Goal: Transaction & Acquisition: Purchase product/service

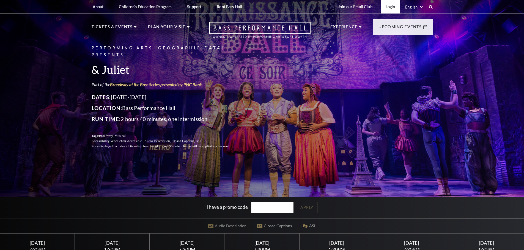
click at [392, 4] on link "Login" at bounding box center [390, 6] width 18 height 13
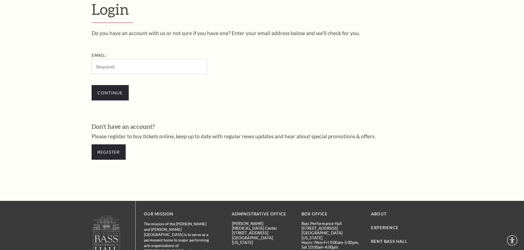
scroll to position [184, 0]
type input "brad@kutchins-groh.com"
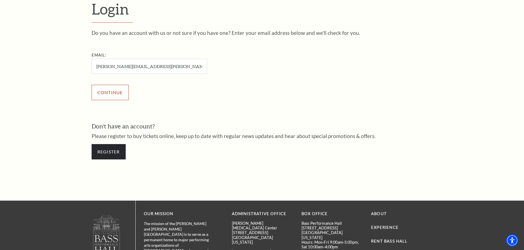
click at [113, 96] on input "Continue" at bounding box center [110, 92] width 37 height 15
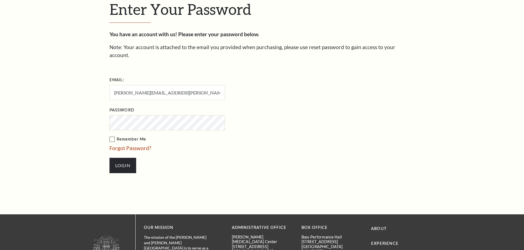
scroll to position [189, 0]
click at [117, 158] on input "Login" at bounding box center [122, 165] width 27 height 15
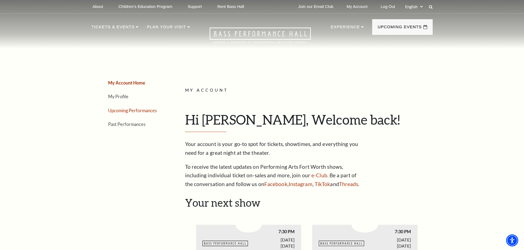
click at [138, 108] on link "Upcoming Performances" at bounding box center [132, 110] width 49 height 5
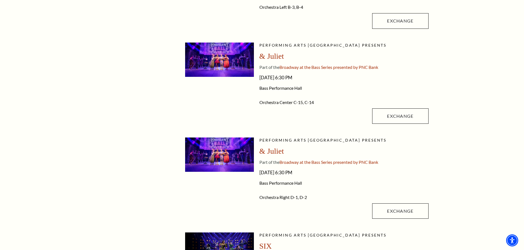
scroll to position [220, 0]
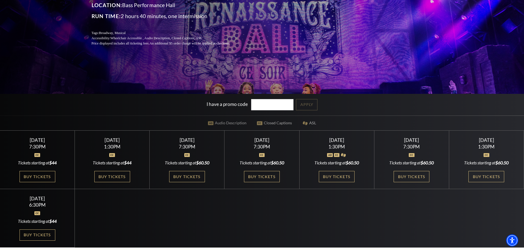
scroll to position [110, 0]
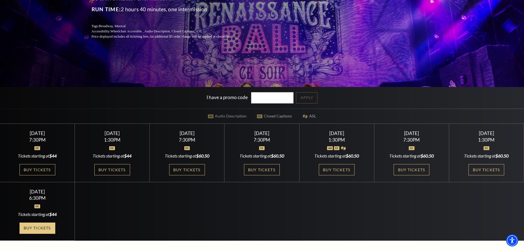
click at [39, 226] on link "Buy Tickets" at bounding box center [38, 228] width 36 height 11
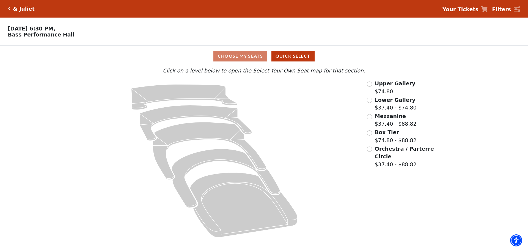
click at [391, 153] on span "Orchestra / Parterre Circle" at bounding box center [404, 153] width 59 height 14
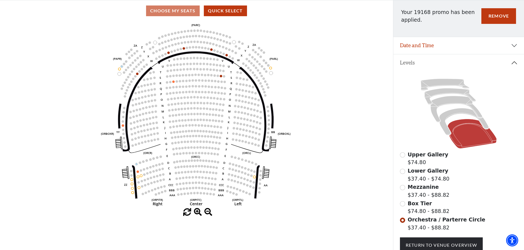
scroll to position [53, 0]
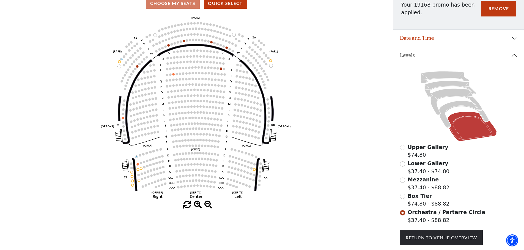
drag, startPoint x: 164, startPoint y: 161, endPoint x: 314, endPoint y: 169, distance: 150.0
click at [316, 169] on icon "Left (ORPITL) Right (ORPITR) Center (ORPITC) ZZ AA YY BB ZA ZA (ORCL) (ORCR) (O…" at bounding box center [197, 107] width 354 height 187
click at [447, 108] on icon at bounding box center [463, 114] width 49 height 27
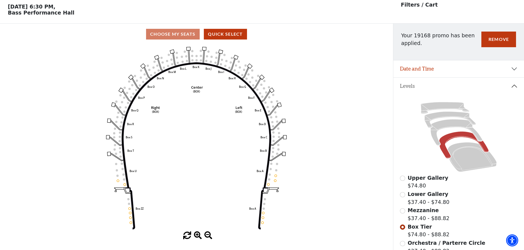
scroll to position [25, 0]
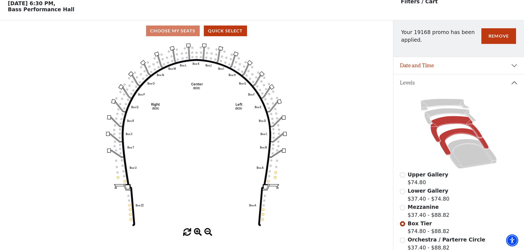
click at [451, 122] on icon at bounding box center [456, 129] width 52 height 26
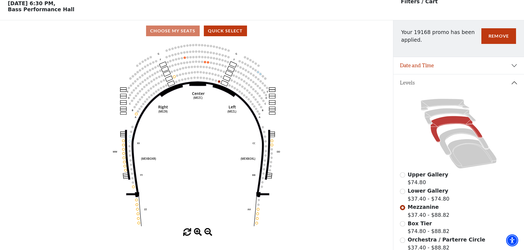
click at [423, 243] on span "Orchestra / Parterre Circle" at bounding box center [446, 240] width 78 height 6
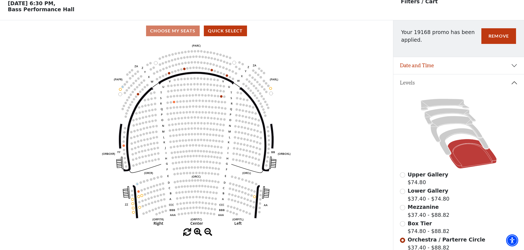
scroll to position [53, 0]
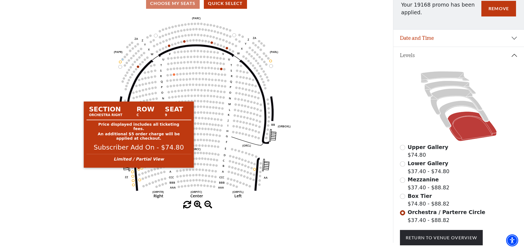
click at [139, 171] on circle at bounding box center [138, 169] width 2 height 2
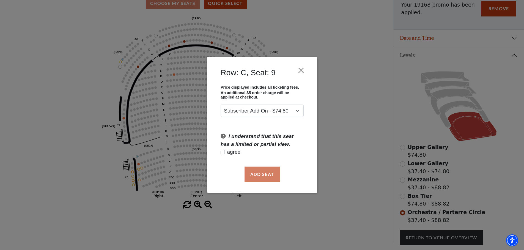
click at [263, 173] on div "Add Seat" at bounding box center [261, 175] width 93 height 26
click at [222, 154] on input "Checkbox field" at bounding box center [222, 153] width 4 height 4
checkbox input "true"
click at [263, 175] on button "Add Seat" at bounding box center [261, 174] width 35 height 15
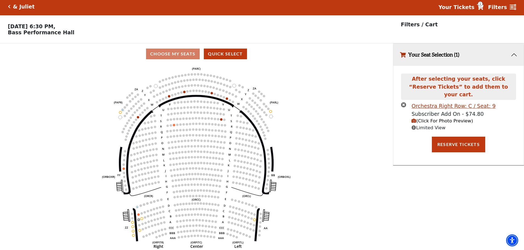
scroll to position [0, 0]
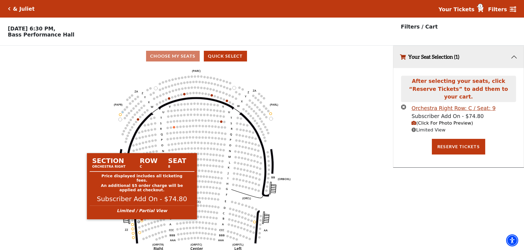
click at [142, 222] on circle at bounding box center [142, 221] width 2 height 2
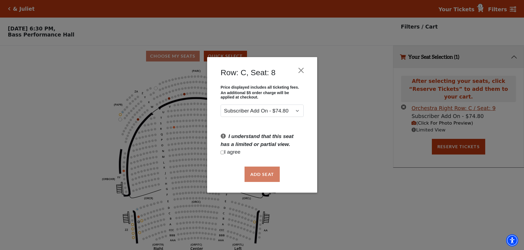
click at [228, 152] on p "I agree" at bounding box center [261, 153] width 83 height 8
click at [221, 153] on input "Checkbox field" at bounding box center [222, 153] width 4 height 4
checkbox input "true"
click at [264, 179] on button "Add Seat" at bounding box center [261, 174] width 35 height 15
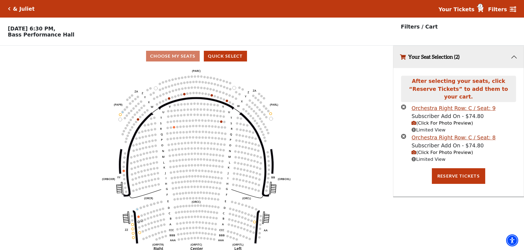
click at [415, 150] on icon "(Click For Photo Preview)" at bounding box center [413, 152] width 5 height 5
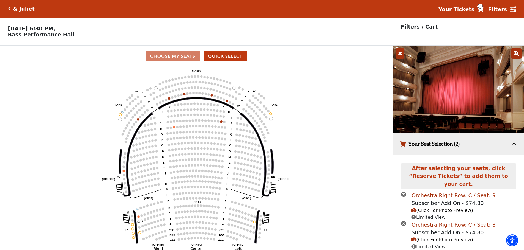
click at [325, 164] on icon "Left (ORPITL) Right (ORPITR) Center (ORPITC) ZZ AA YY BB ZA ZA (ORCL) (ORCR) (O…" at bounding box center [197, 160] width 354 height 187
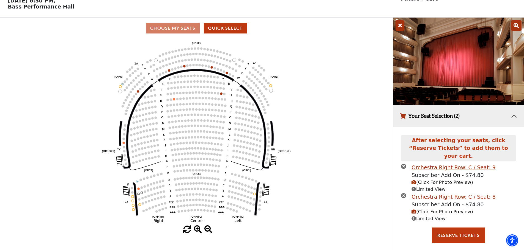
scroll to position [28, 0]
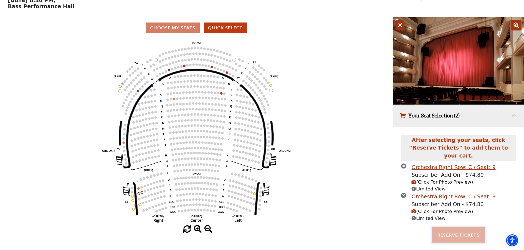
click at [457, 231] on button "Reserve Tickets" at bounding box center [458, 235] width 53 height 15
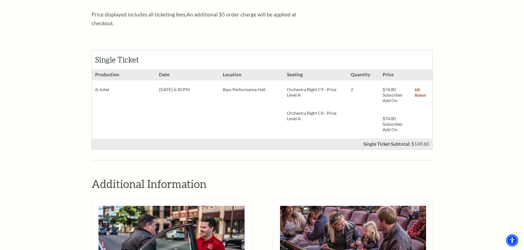
scroll to position [220, 0]
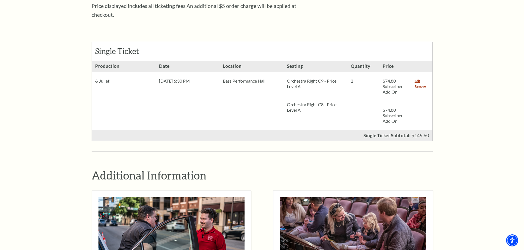
drag, startPoint x: 459, startPoint y: 111, endPoint x: 483, endPoint y: 59, distance: 56.7
click at [483, 59] on div "Notice × Tickets cannot be removed during a Ticket Exchange. Choose Start Over …" at bounding box center [262, 148] width 524 height 653
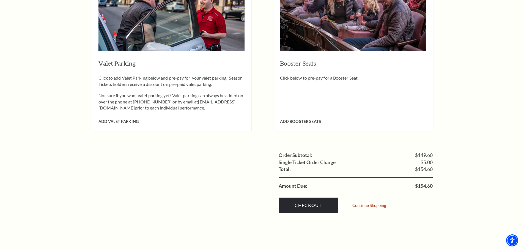
scroll to position [467, 0]
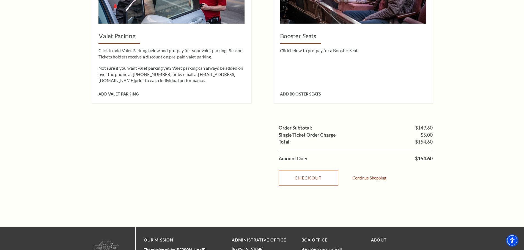
click at [313, 171] on link "Checkout" at bounding box center [307, 177] width 59 height 15
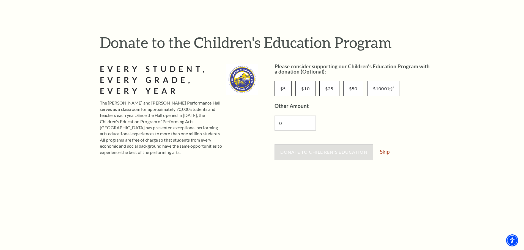
scroll to position [27, 0]
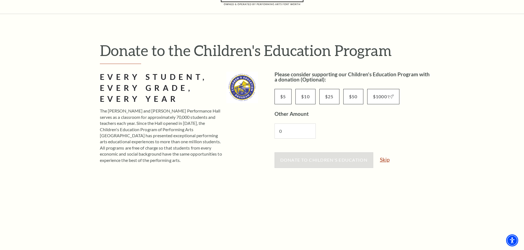
click at [387, 161] on link "Skip" at bounding box center [385, 159] width 10 height 5
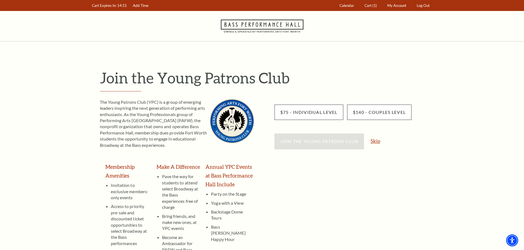
click at [373, 140] on link "Skip" at bounding box center [375, 141] width 10 height 5
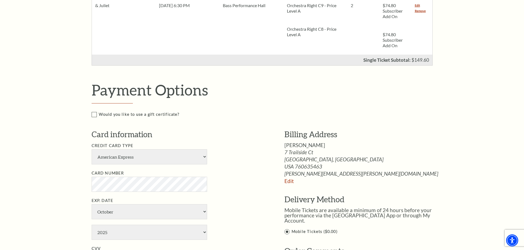
scroll to position [192, 0]
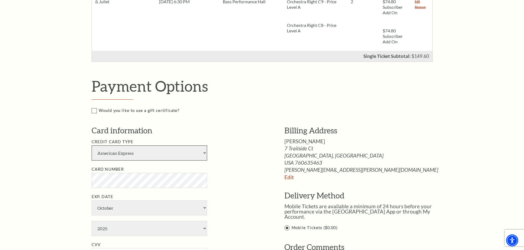
click at [192, 148] on select "American Express Visa Master Card Discover" at bounding box center [149, 153] width 115 height 15
select select "25"
click at [92, 146] on select "American Express Visa Master Card Discover" at bounding box center [149, 153] width 115 height 15
select select "11"
select select "2026"
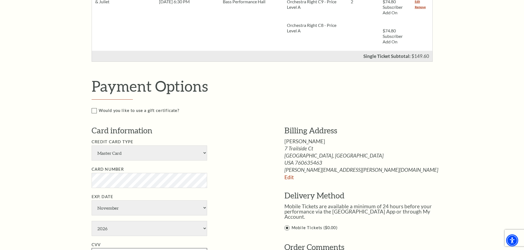
type input "136"
type input "Bradley C Kutchins"
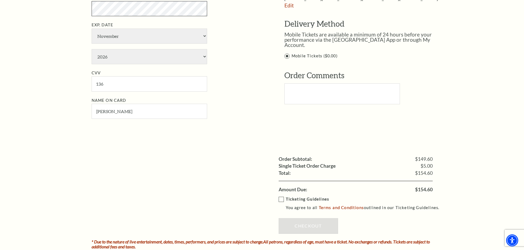
scroll to position [385, 0]
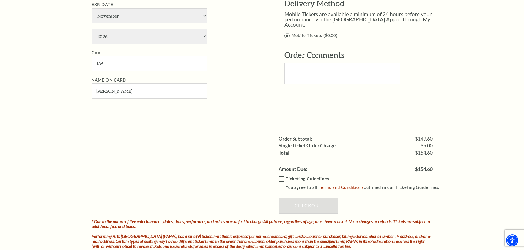
drag, startPoint x: 280, startPoint y: 180, endPoint x: 283, endPoint y: 183, distance: 4.3
click at [280, 180] on label "Ticketing Guidelines You agree to all Terms and Conditions outlined in our Tick…" at bounding box center [361, 183] width 166 height 15
click at [0, 0] on input "Ticketing Guidelines You agree to all Terms and Conditions outlined in our Tick…" at bounding box center [0, 0] width 0 height 0
click at [301, 203] on link "Checkout" at bounding box center [307, 205] width 59 height 15
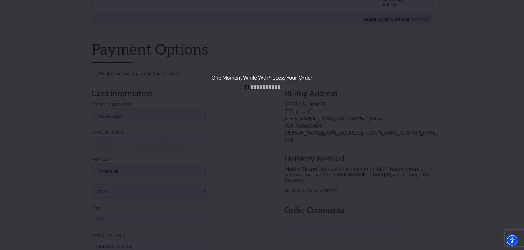
scroll to position [220, 0]
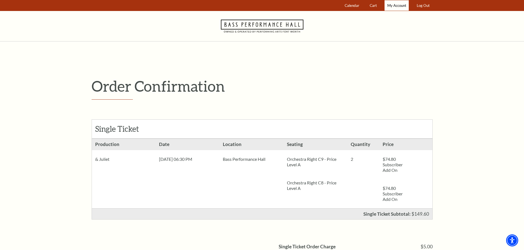
click at [391, 3] on span "My Account" at bounding box center [396, 5] width 19 height 4
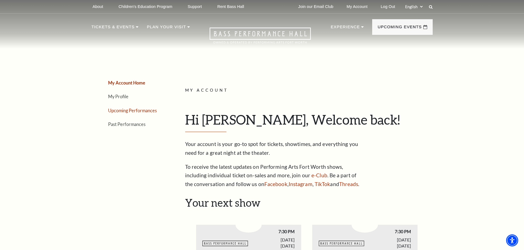
click at [122, 109] on link "Upcoming Performances" at bounding box center [132, 110] width 49 height 5
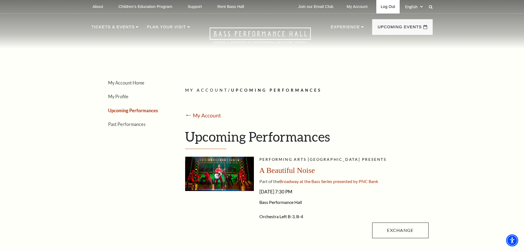
drag, startPoint x: 380, startPoint y: 5, endPoint x: 349, endPoint y: 0, distance: 31.5
click at [380, 5] on link "Log Out" at bounding box center [387, 6] width 23 height 13
